Goal: Task Accomplishment & Management: Manage account settings

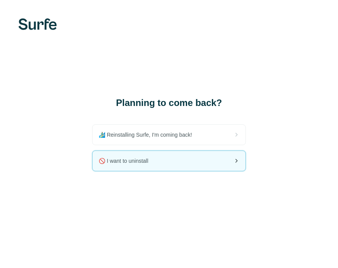
click at [133, 165] on div "🚫 I want to uninstall" at bounding box center [169, 161] width 153 height 20
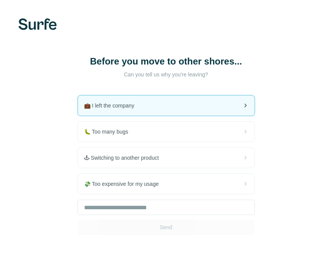
click at [115, 102] on span "💼 I left the company" at bounding box center [112, 106] width 56 height 8
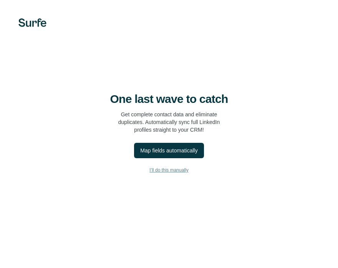
click at [165, 170] on span "I’ll do this manually" at bounding box center [168, 170] width 39 height 7
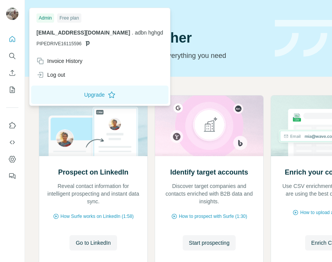
click at [9, 14] on img at bounding box center [12, 14] width 12 height 12
click at [40, 18] on div "Admin" at bounding box center [45, 17] width 18 height 9
click at [43, 18] on div "Admin" at bounding box center [45, 17] width 18 height 9
click at [71, 13] on div "Free plan" at bounding box center [69, 17] width 24 height 9
click at [70, 18] on div "Free plan" at bounding box center [69, 17] width 24 height 9
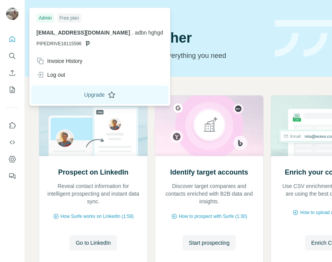
click at [67, 96] on button "Upgrade" at bounding box center [99, 95] width 137 height 18
click at [12, 159] on icon "Dashboard" at bounding box center [12, 159] width 8 height 8
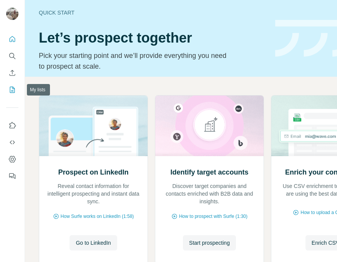
click at [11, 91] on icon "My lists" at bounding box center [12, 90] width 8 height 8
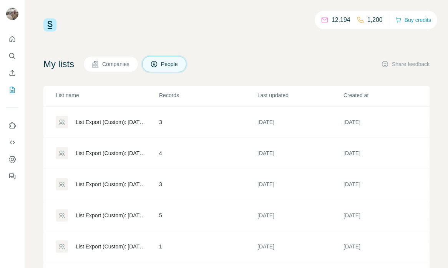
scroll to position [44, 0]
